Goal: Information Seeking & Learning: Learn about a topic

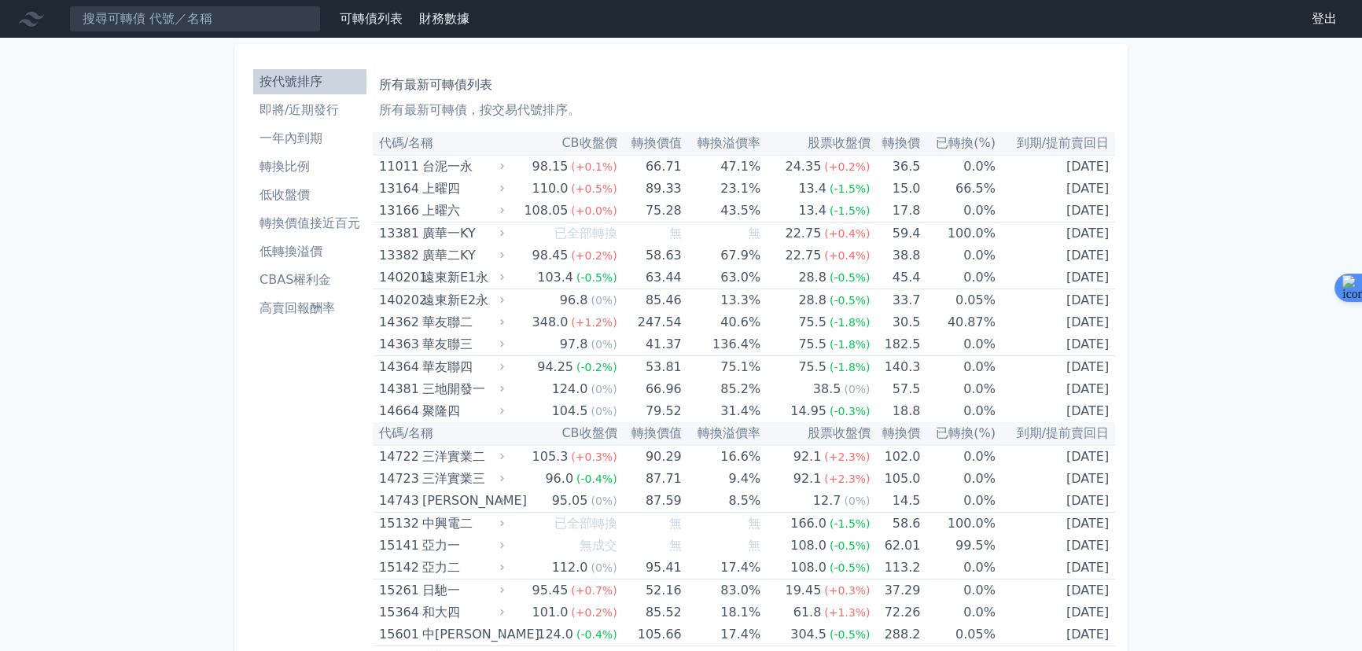
scroll to position [6808, 0]
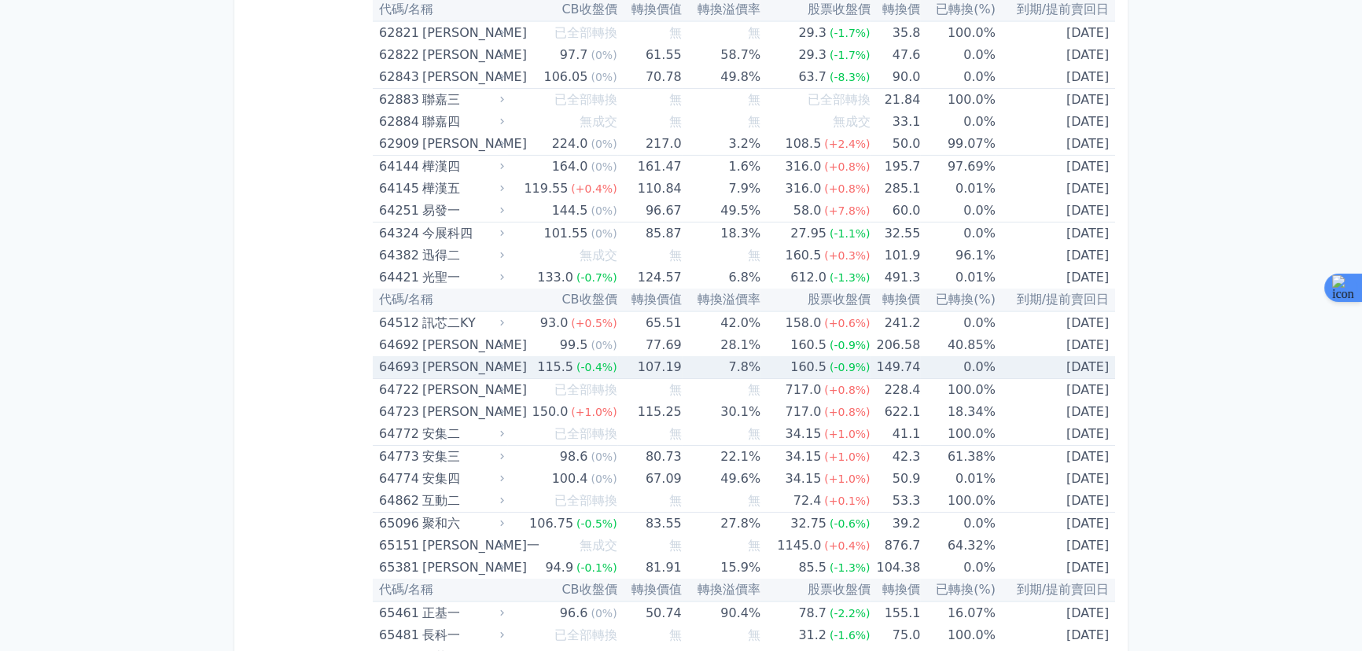
click at [793, 356] on div "160.5" at bounding box center [808, 367] width 42 height 22
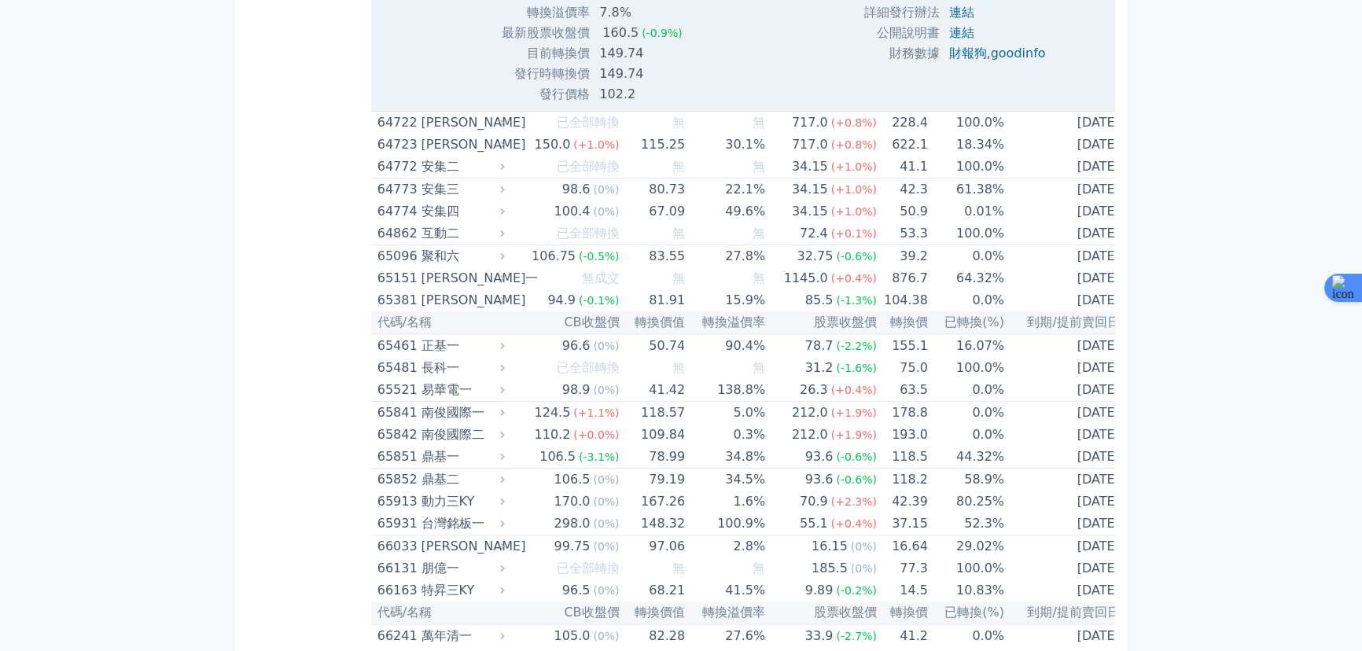
scroll to position [1794, 0]
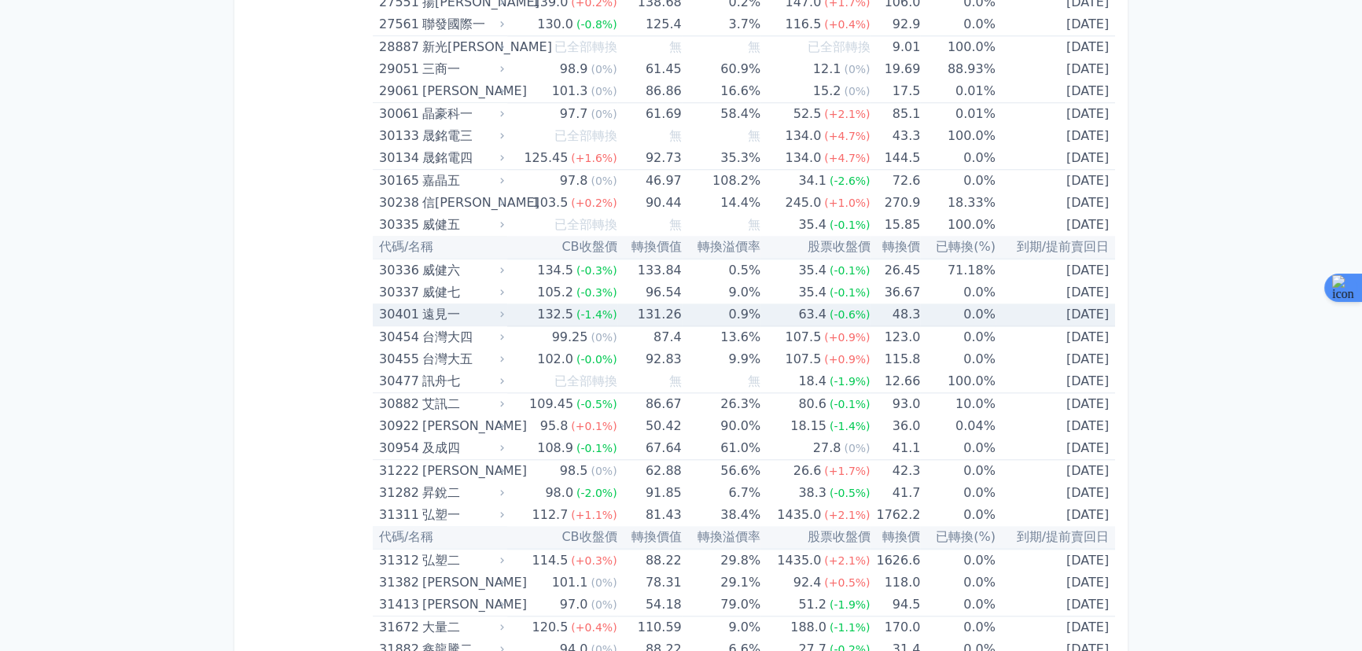
scroll to position [2313, 0]
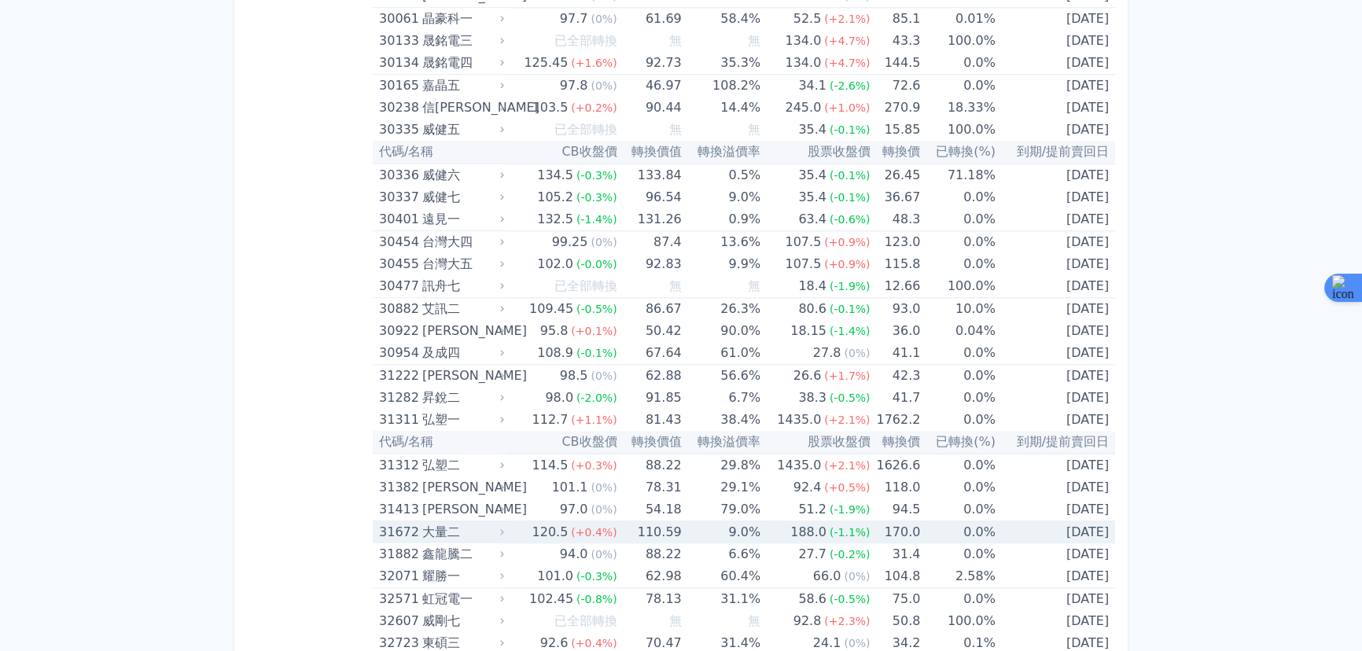
click at [629, 521] on td "110.59" at bounding box center [649, 532] width 64 height 23
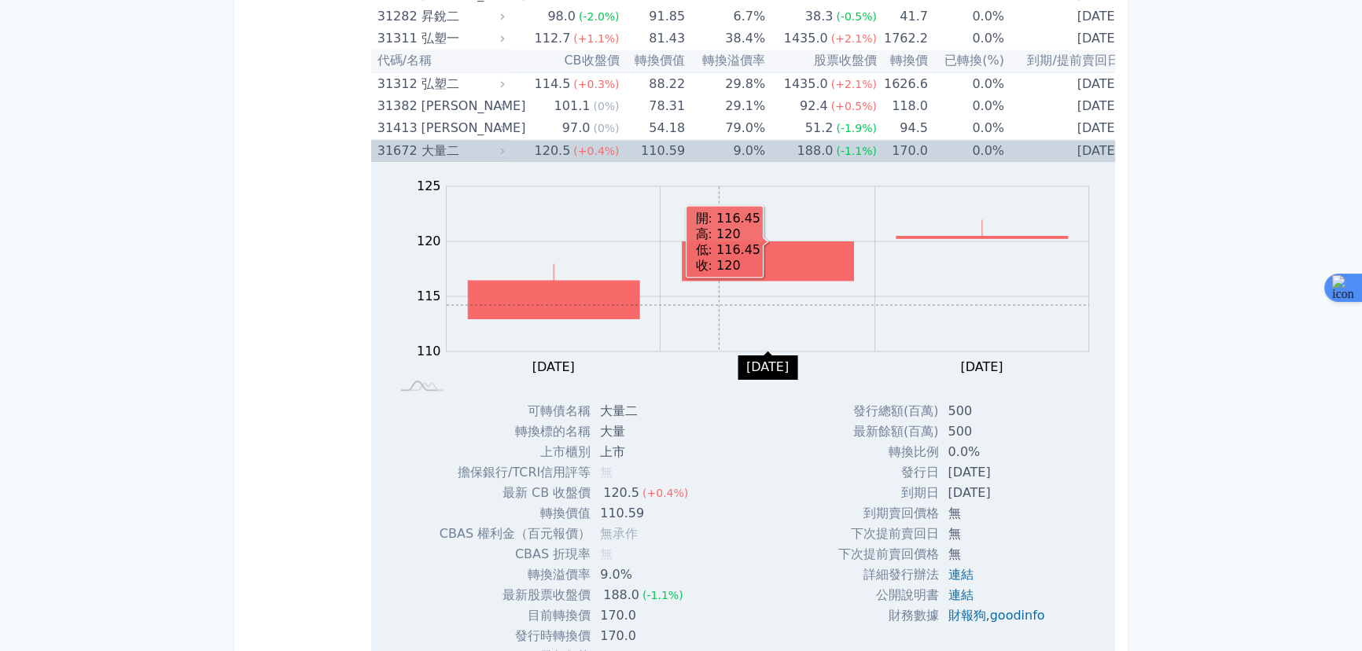
scroll to position [2790, 0]
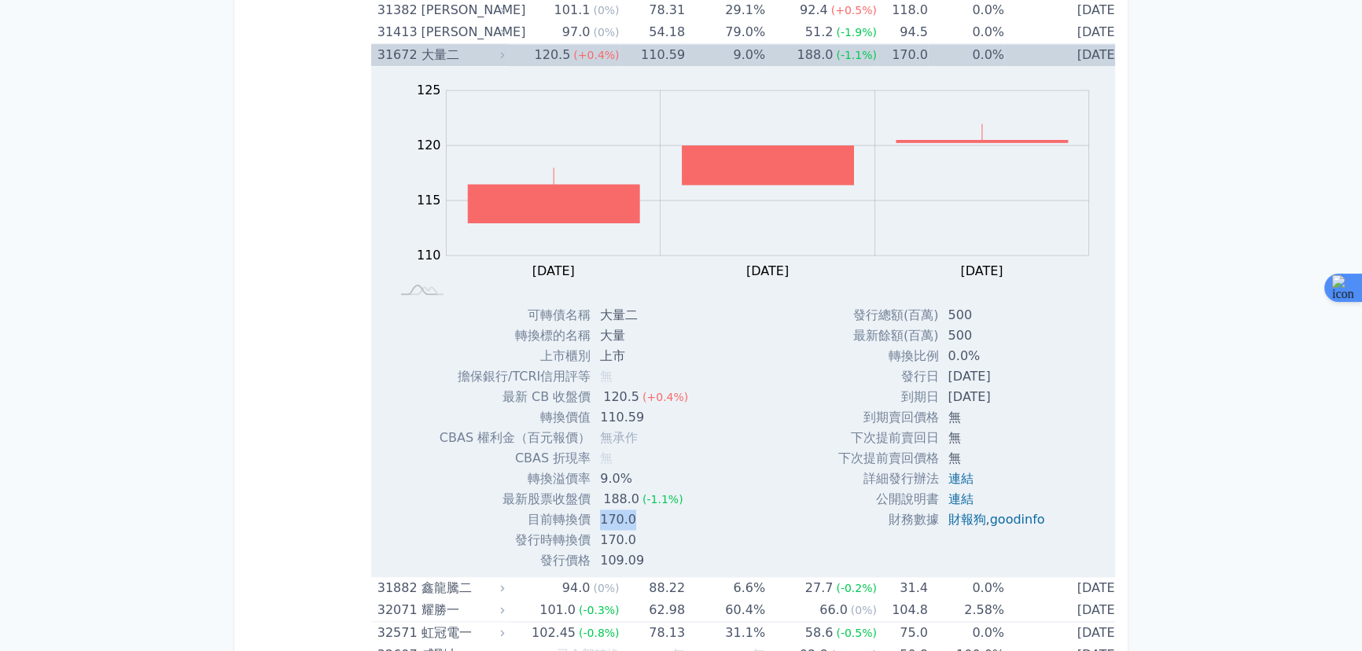
drag, startPoint x: 598, startPoint y: 504, endPoint x: 634, endPoint y: 504, distance: 35.4
click at [634, 510] on td "170.0" at bounding box center [646, 520] width 110 height 20
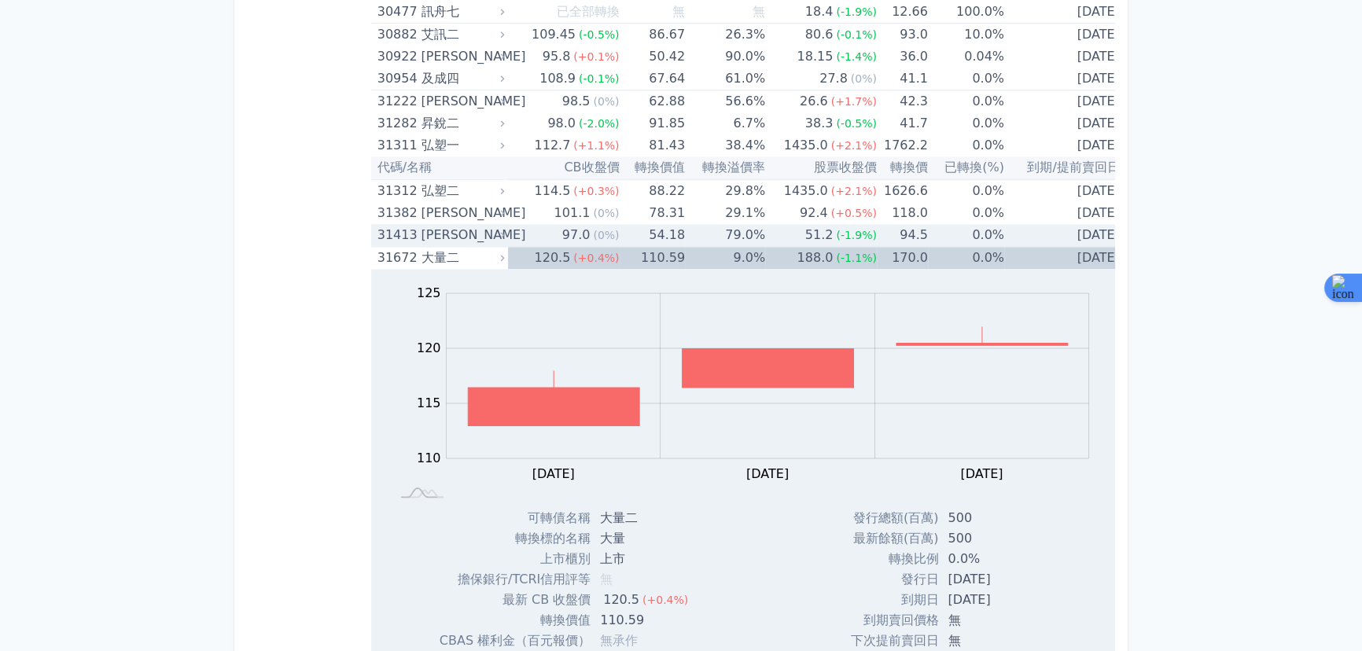
scroll to position [2504, 0]
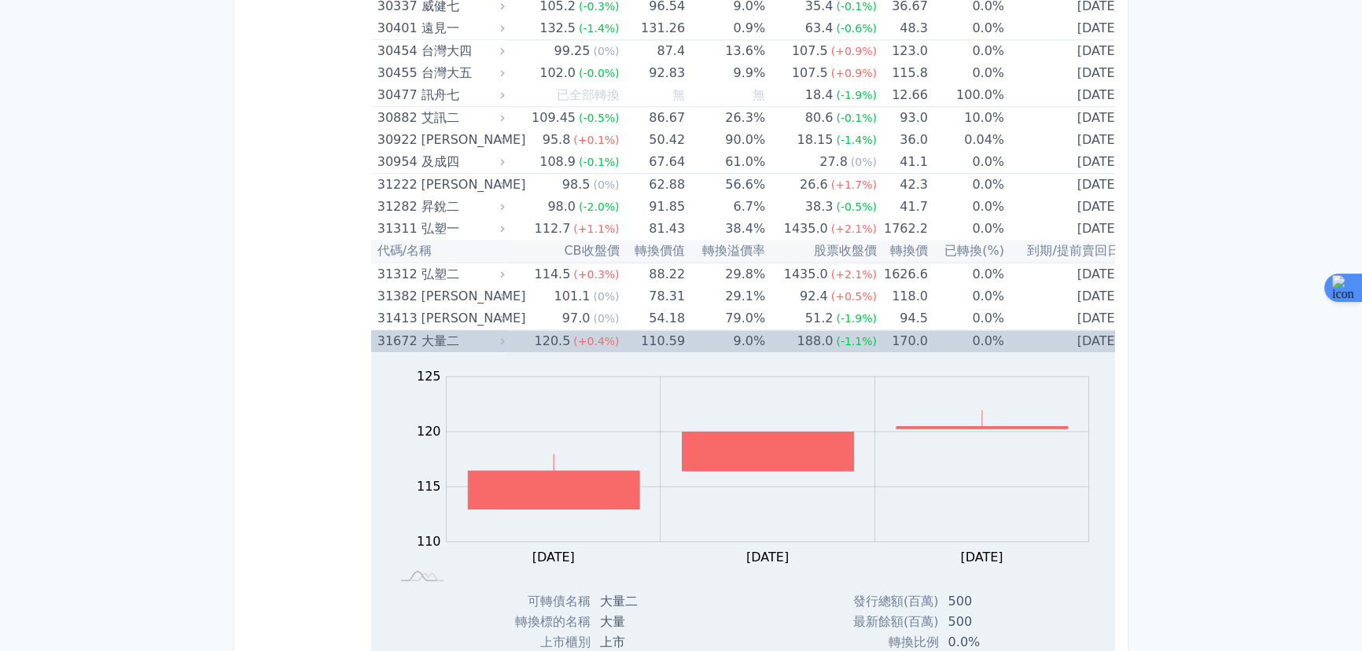
click at [716, 333] on td "9.0%" at bounding box center [725, 341] width 80 height 23
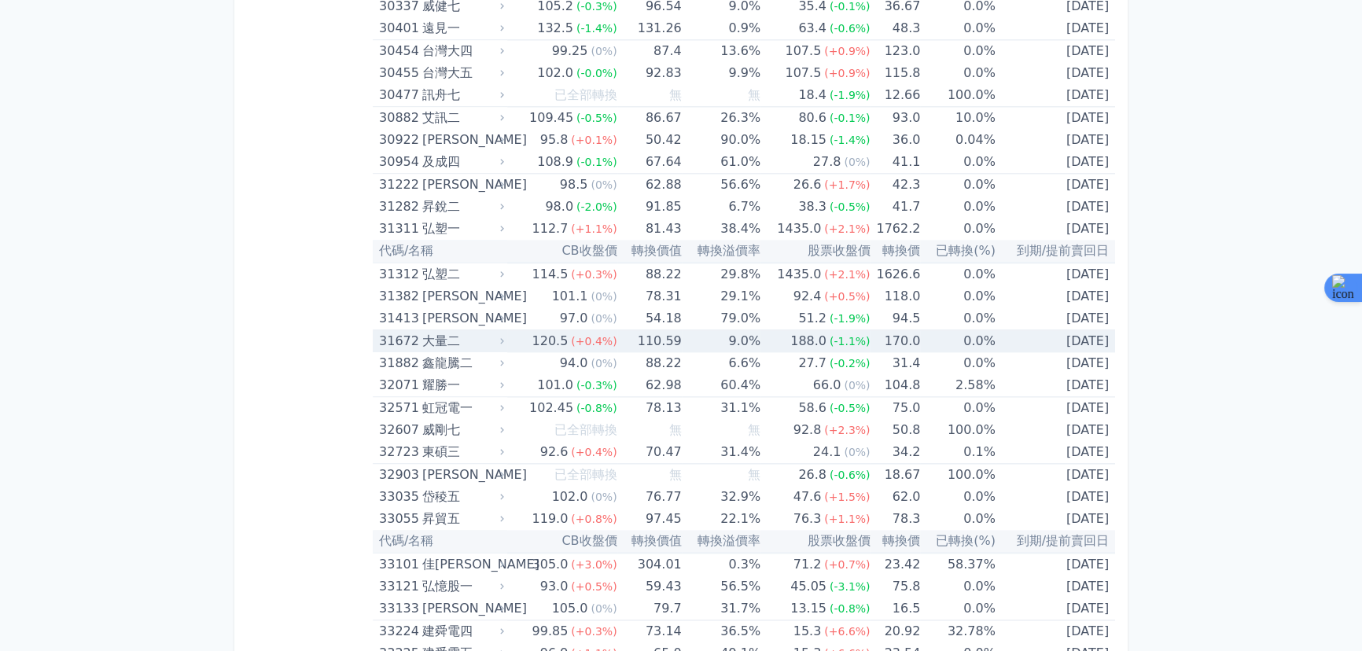
click at [717, 330] on td "9.0%" at bounding box center [721, 341] width 79 height 23
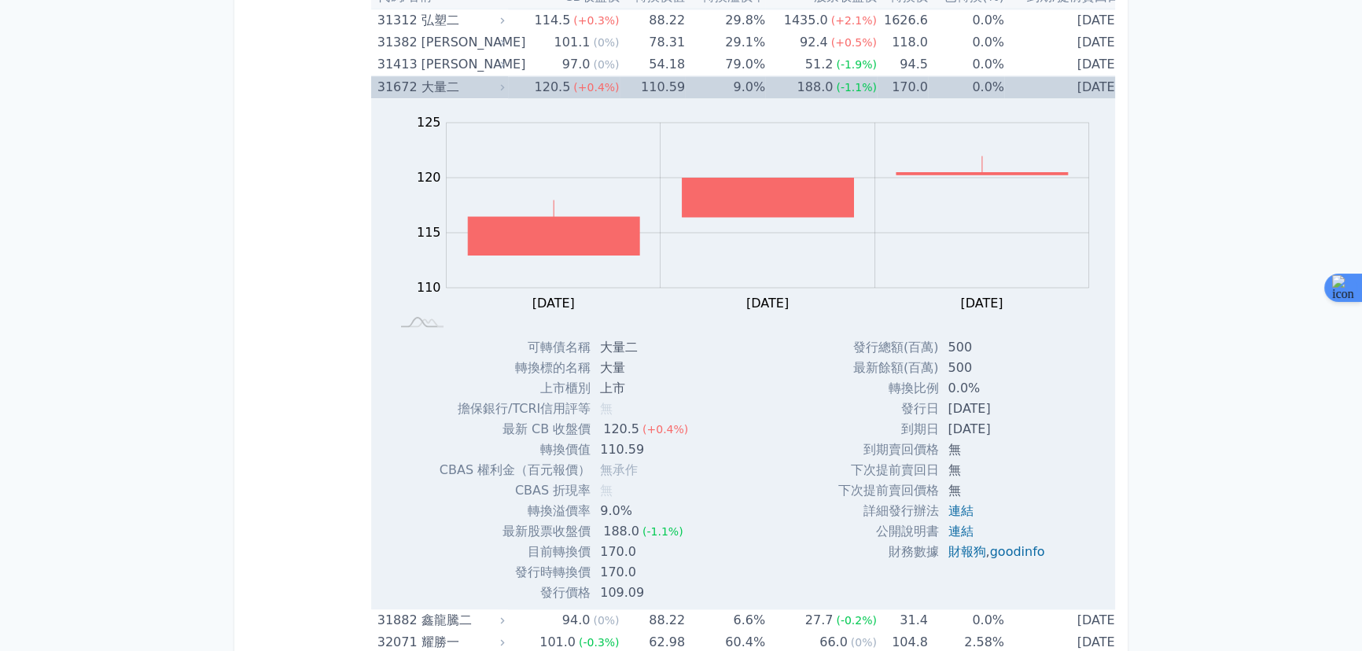
scroll to position [2790, 0]
